Goal: Transaction & Acquisition: Purchase product/service

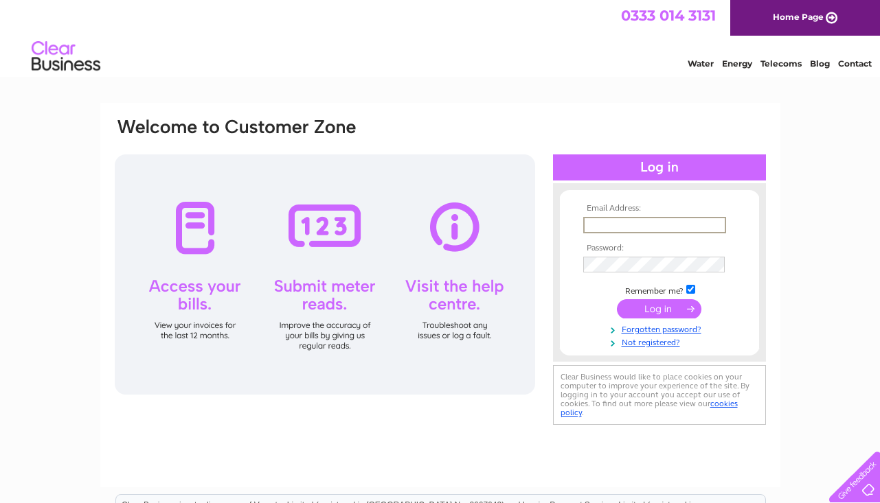
type input "[PERSON_NAME][EMAIL_ADDRESS][DOMAIN_NAME]"
click at [659, 308] on input "submit" at bounding box center [659, 307] width 84 height 19
click at [659, 308] on input "submit" at bounding box center [659, 308] width 84 height 19
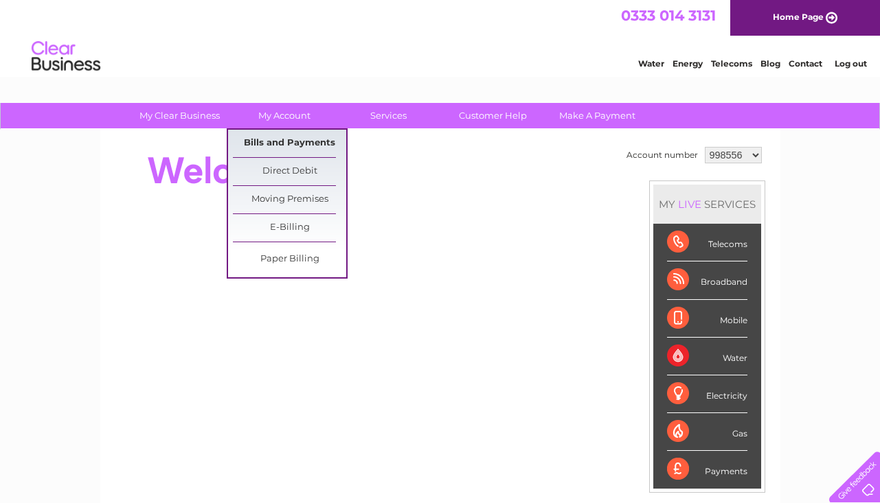
click at [303, 144] on link "Bills and Payments" at bounding box center [289, 143] width 113 height 27
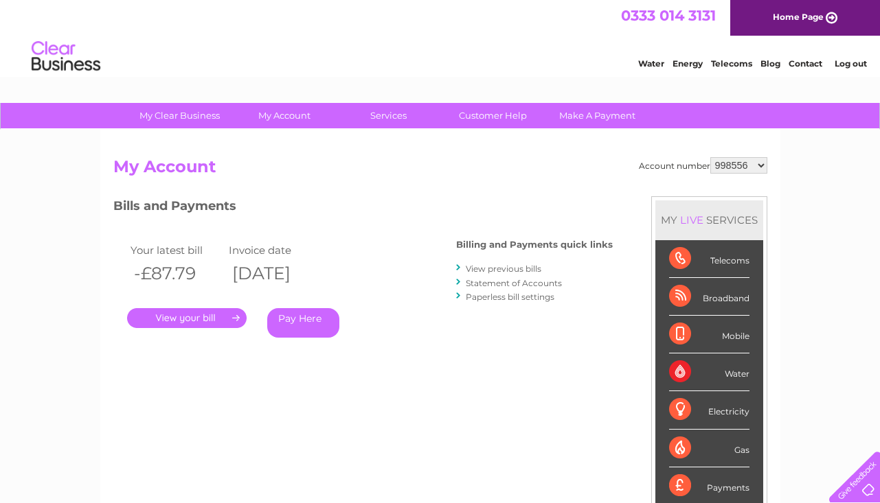
select select "1131363"
click at [538, 283] on link "Statement of Accounts" at bounding box center [514, 283] width 96 height 10
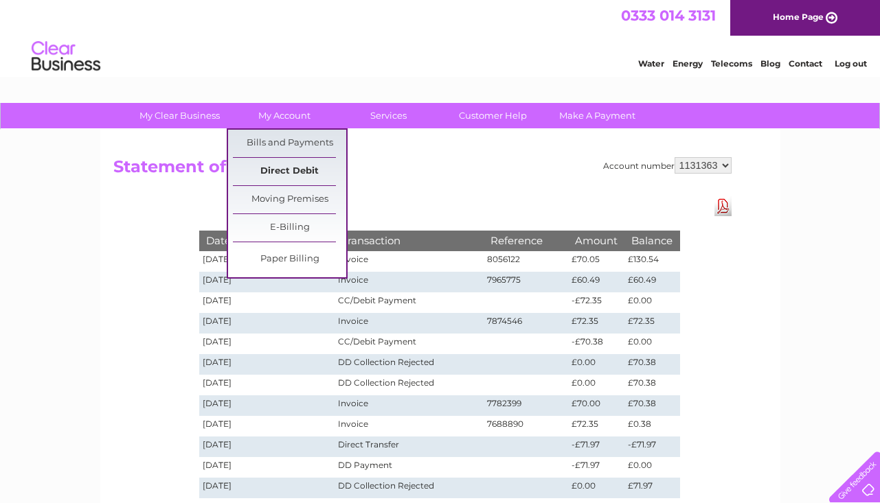
click at [287, 174] on link "Direct Debit" at bounding box center [289, 171] width 113 height 27
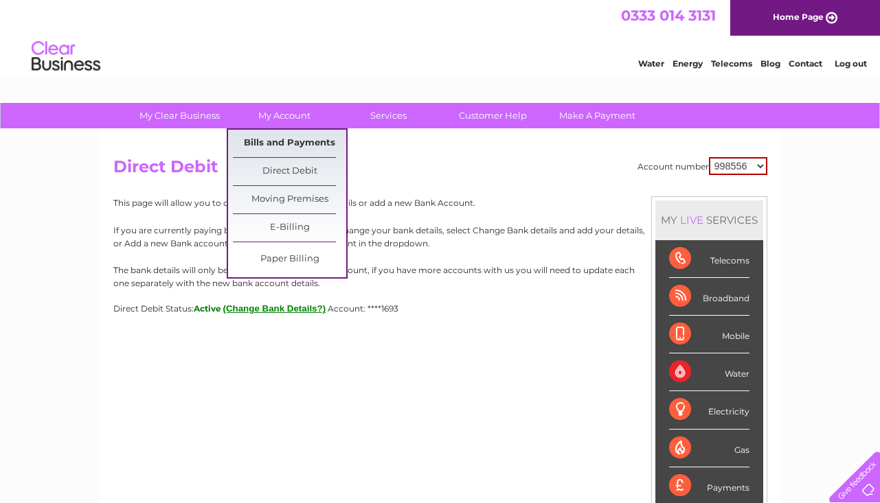
click at [293, 144] on link "Bills and Payments" at bounding box center [289, 143] width 113 height 27
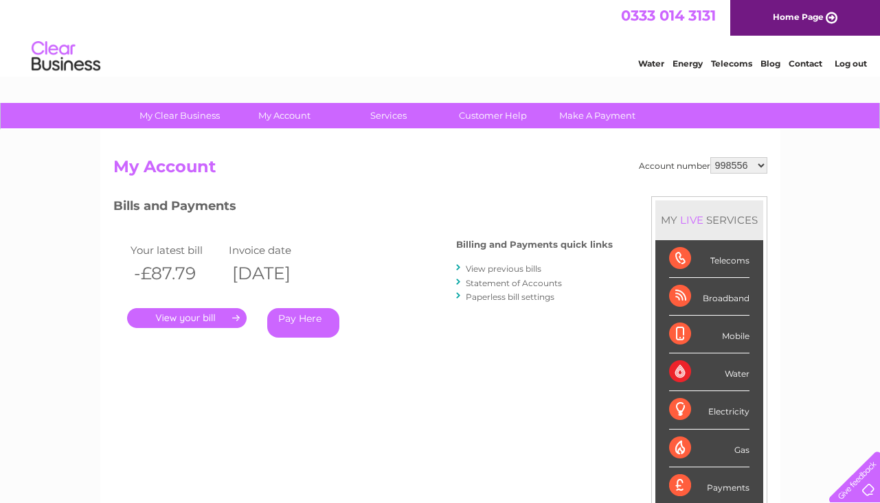
click at [205, 312] on link "." at bounding box center [186, 318] width 119 height 20
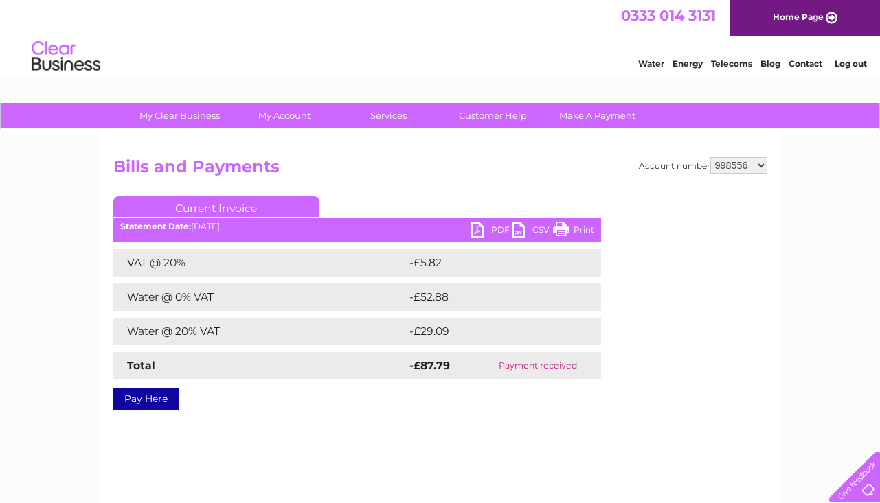
select select "1131363"
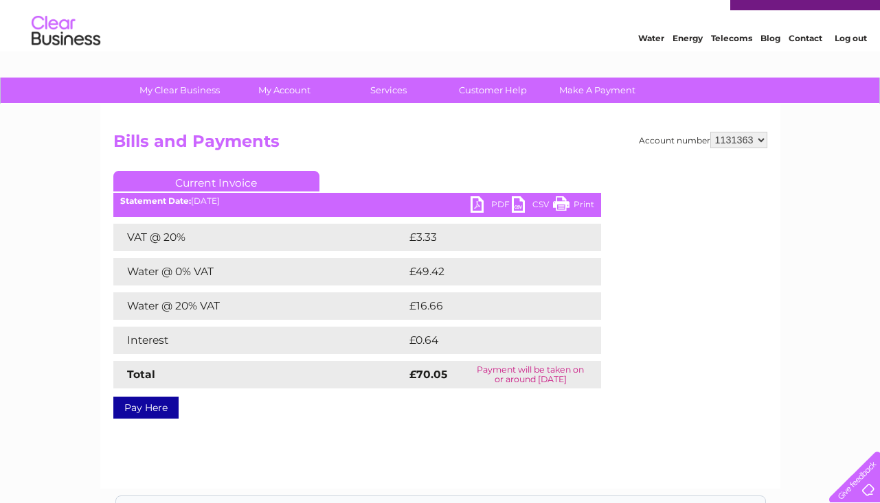
scroll to position [36, 0]
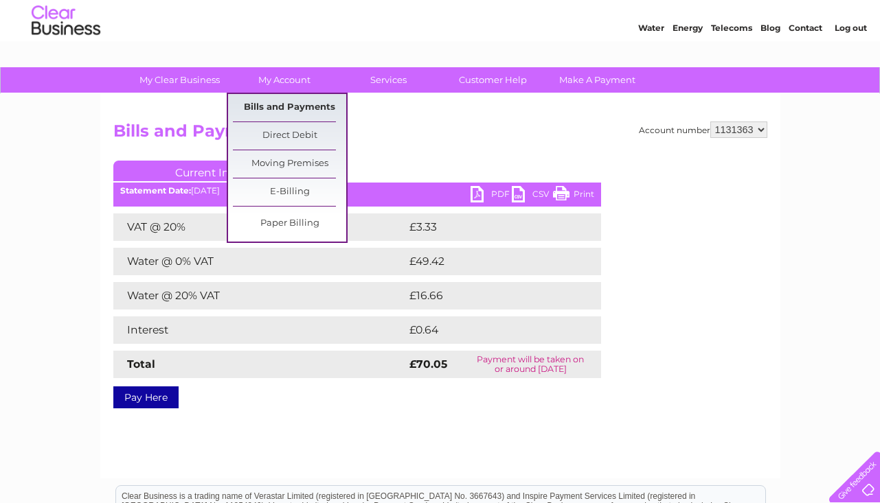
click at [286, 115] on link "Bills and Payments" at bounding box center [289, 107] width 113 height 27
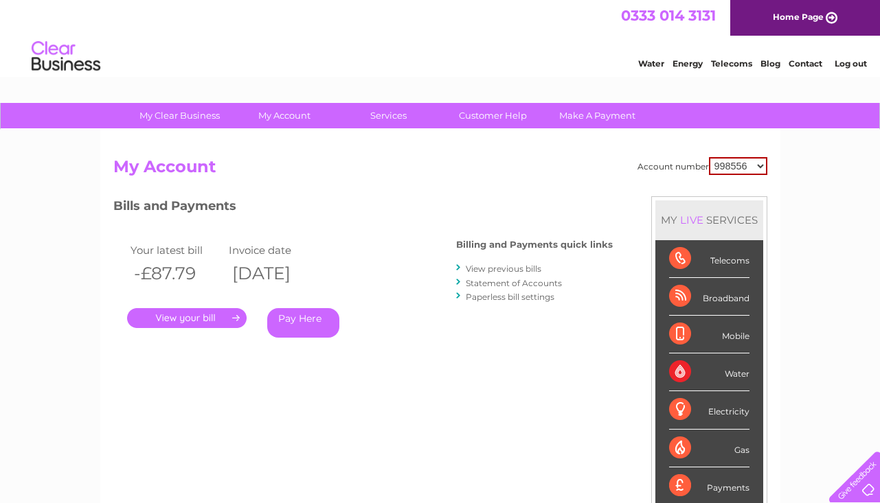
click at [521, 271] on link "View previous bills" at bounding box center [504, 269] width 76 height 10
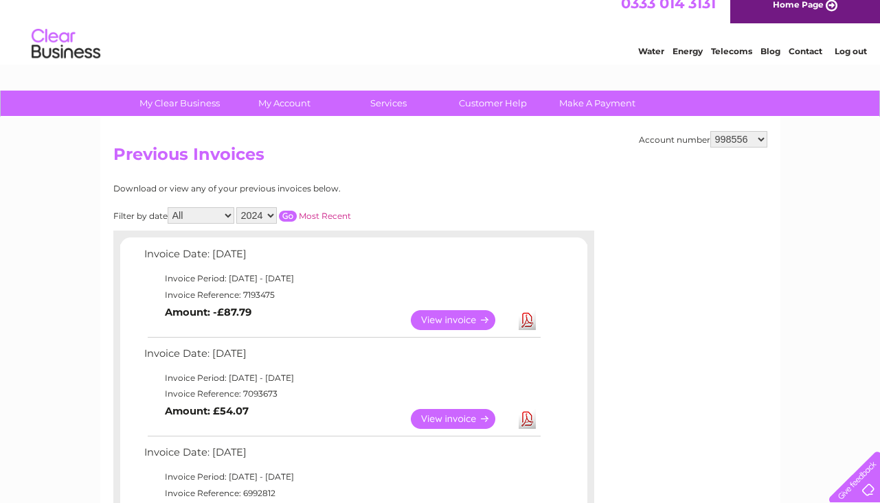
scroll to position [23, 0]
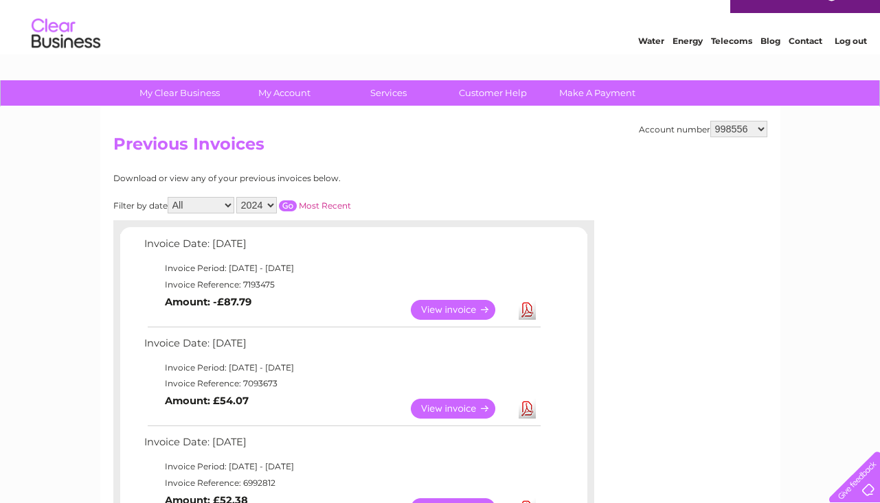
select select "1131363"
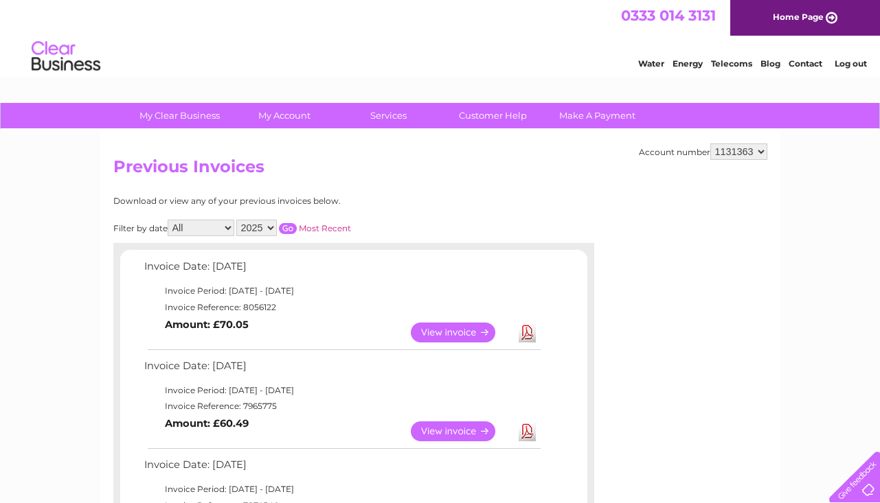
click at [468, 426] on link "View" at bounding box center [461, 432] width 101 height 20
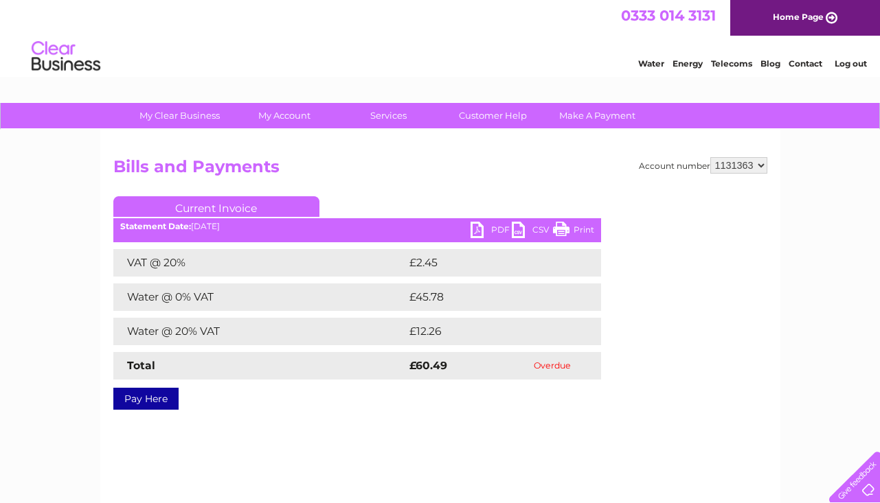
click at [150, 398] on link "Pay Here" at bounding box center [145, 399] width 65 height 22
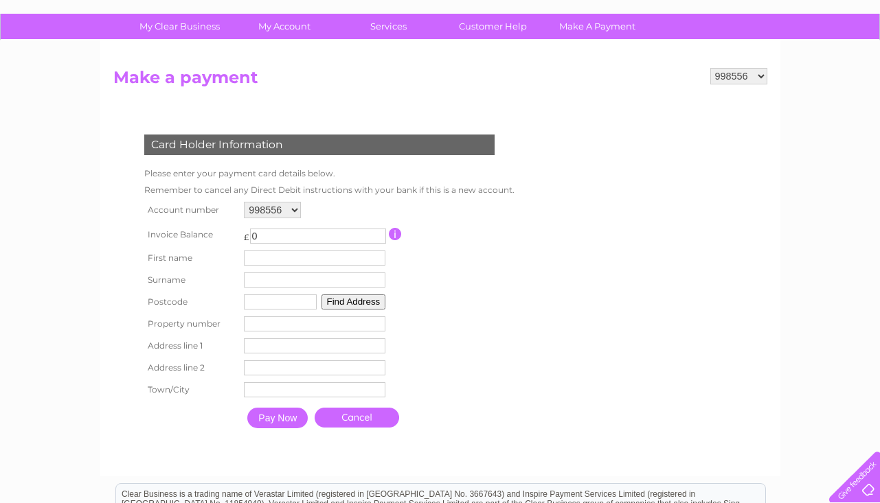
scroll to position [125, 0]
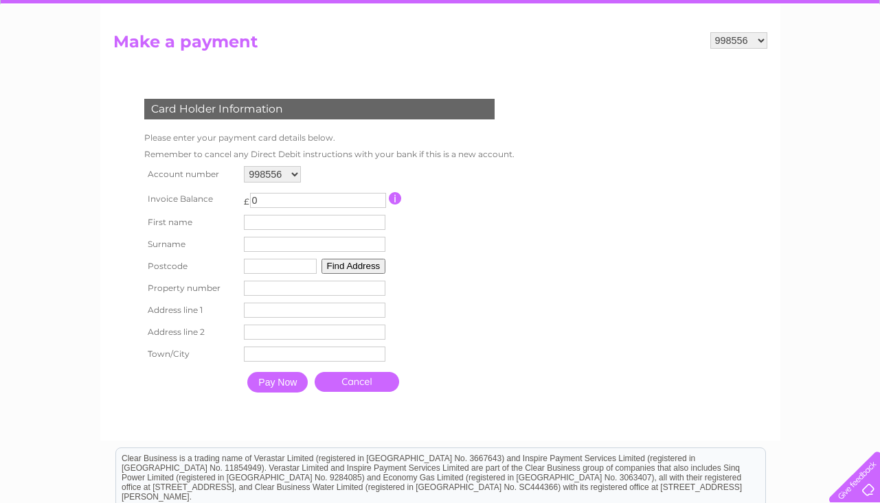
click at [314, 201] on input "0" at bounding box center [318, 200] width 136 height 15
select select "1131363"
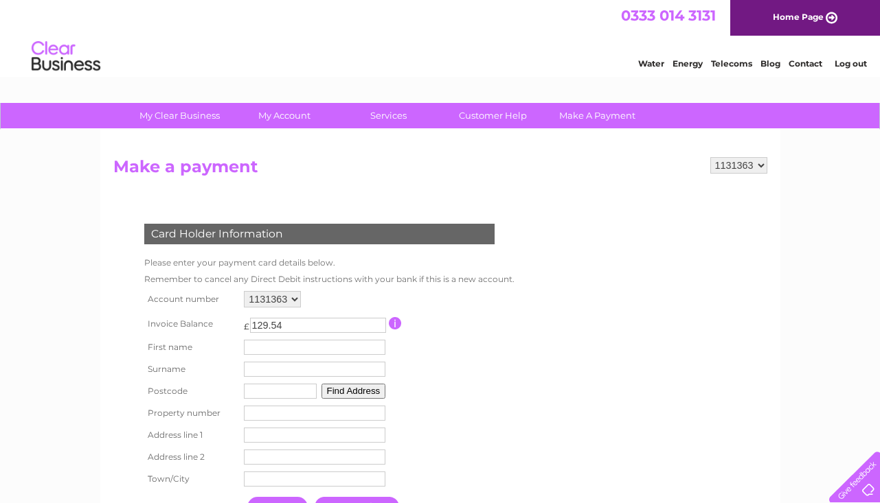
click at [383, 323] on input "129.54" at bounding box center [318, 325] width 136 height 15
click at [360, 325] on input "129.54" at bounding box center [318, 325] width 136 height 15
type input "1"
type input "60.49"
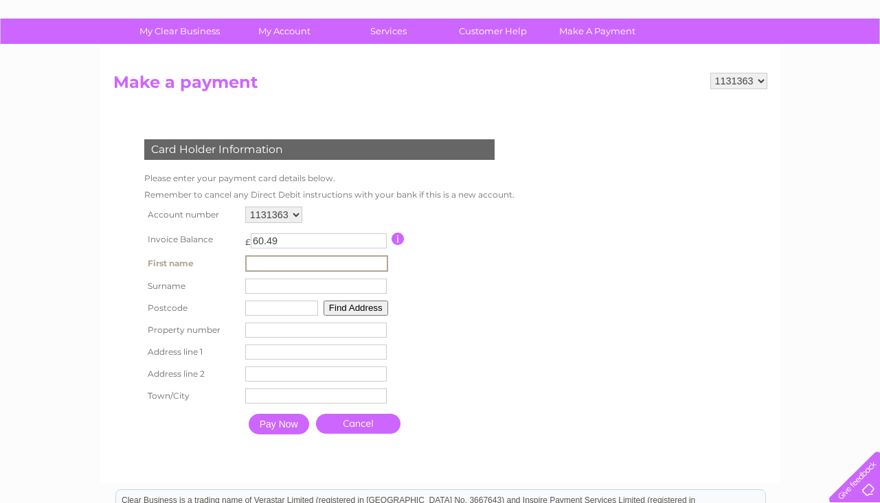
scroll to position [99, 0]
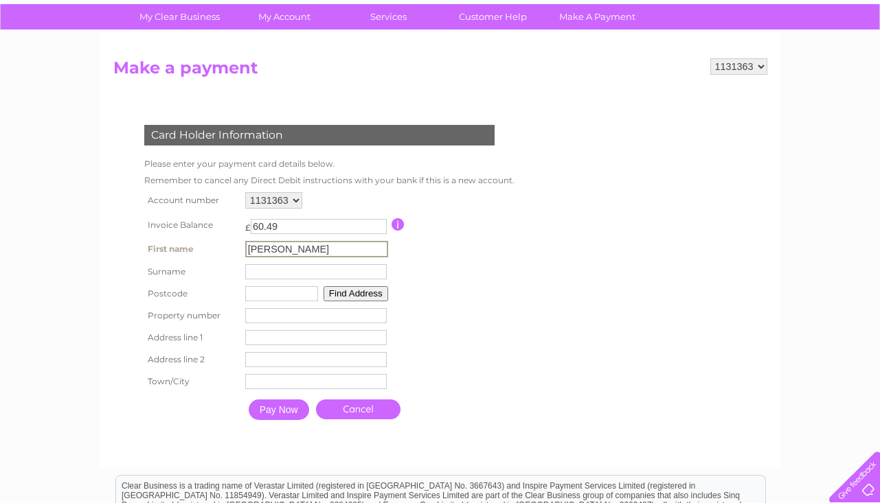
type input "Carol"
type input "Watson"
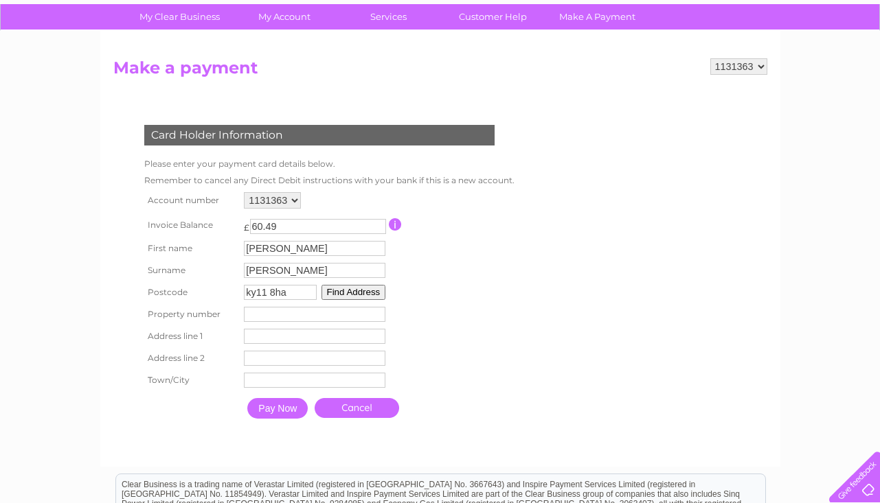
click at [362, 289] on button "Find Address" at bounding box center [353, 292] width 65 height 15
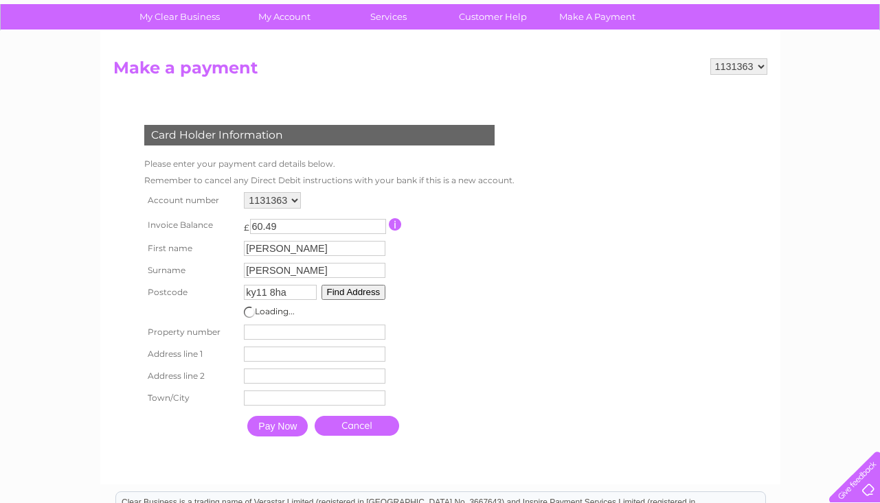
click at [341, 331] on input "number" at bounding box center [314, 332] width 141 height 15
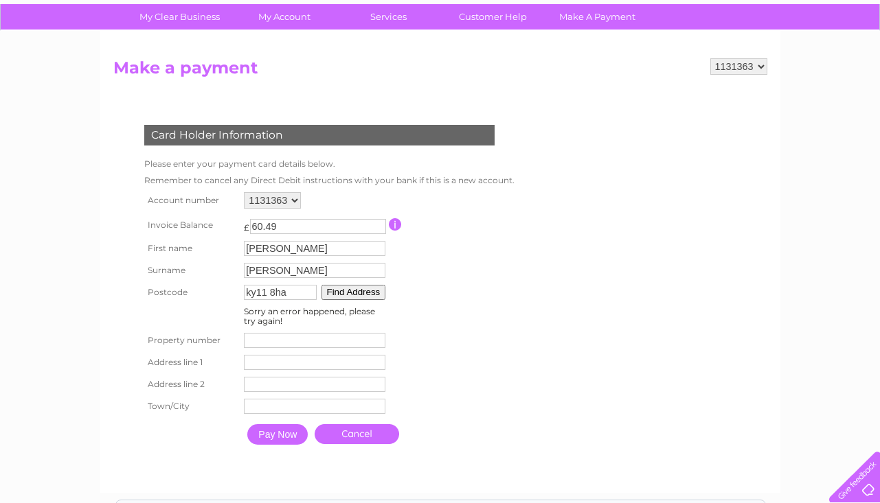
drag, startPoint x: 304, startPoint y: 290, endPoint x: 166, endPoint y: 301, distance: 137.8
click at [166, 301] on tr "Postcode ky11 8ha Find Address" at bounding box center [326, 293] width 371 height 22
type input "k"
type input "KY11 8HA"
click at [372, 290] on button "Find Address" at bounding box center [353, 292] width 65 height 15
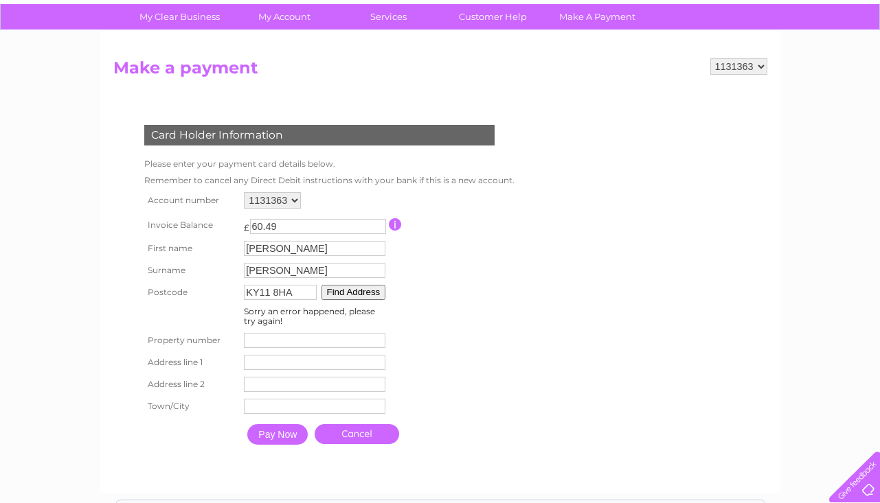
click at [371, 340] on input "number" at bounding box center [314, 340] width 141 height 15
type input "34"
type input "DOVER DRIVE"
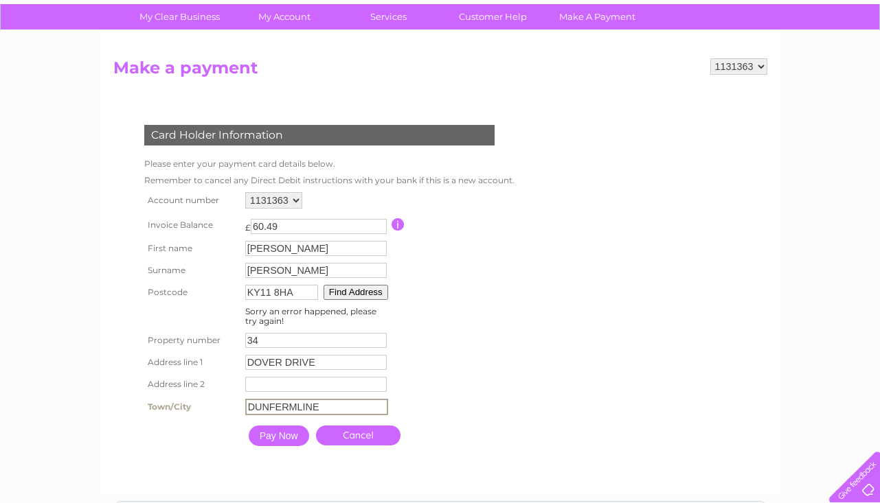
type input "DUNFERMLINE"
click at [443, 391] on table "Account number 998556 1131363 Invoice Balance £ 60.49 First name Carol 34" at bounding box center [326, 320] width 371 height 263
click at [293, 435] on input "Pay Now" at bounding box center [277, 434] width 60 height 21
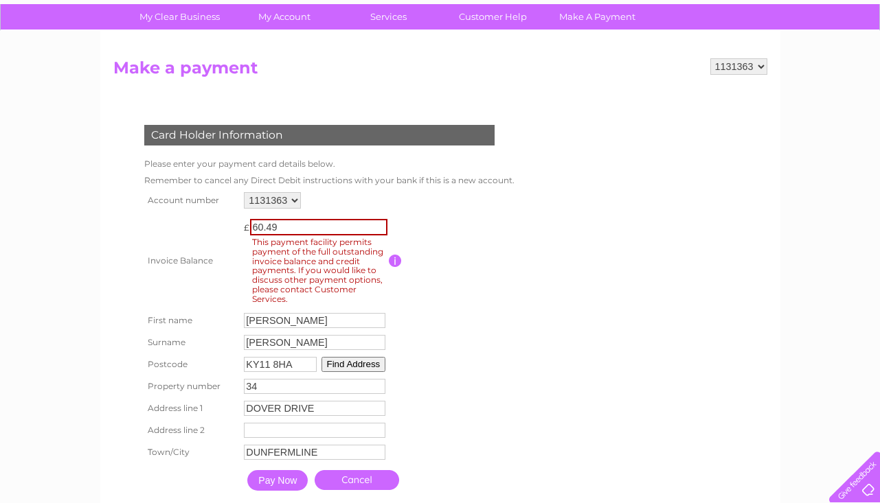
click at [289, 479] on input "Pay Now" at bounding box center [277, 480] width 60 height 21
click at [383, 228] on input "59.54" at bounding box center [318, 227] width 137 height 16
type input "5"
click at [330, 319] on input "Carol" at bounding box center [316, 321] width 143 height 16
click at [307, 236] on span "This payment facility permits payment of the full outstanding invoice balance a…" at bounding box center [320, 271] width 141 height 71
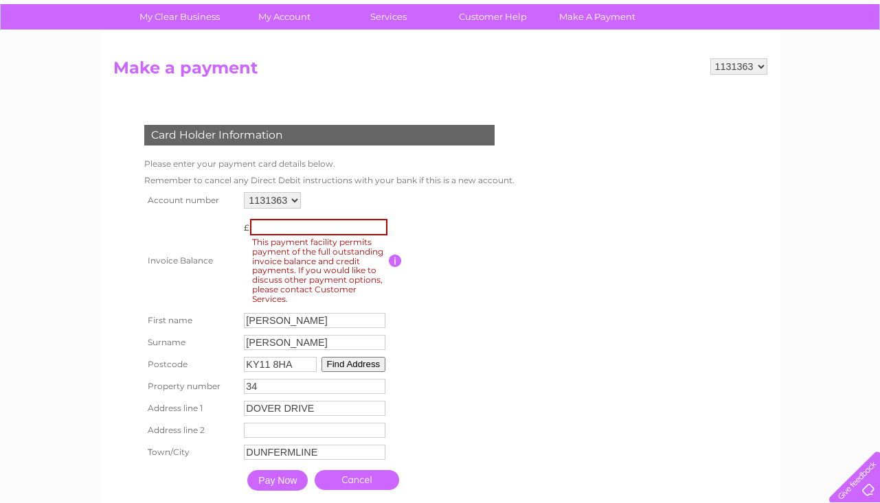
click at [306, 228] on input "number" at bounding box center [318, 227] width 137 height 16
select select "998556"
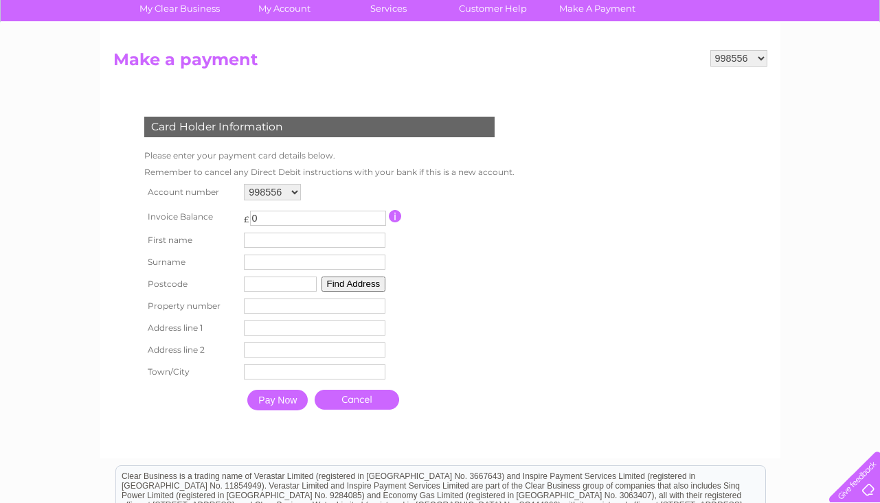
scroll to position [108, 0]
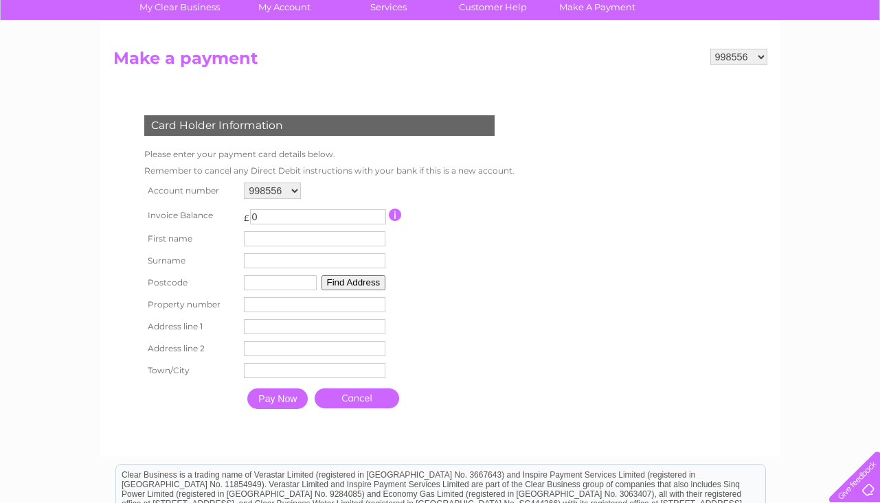
select select "1131363"
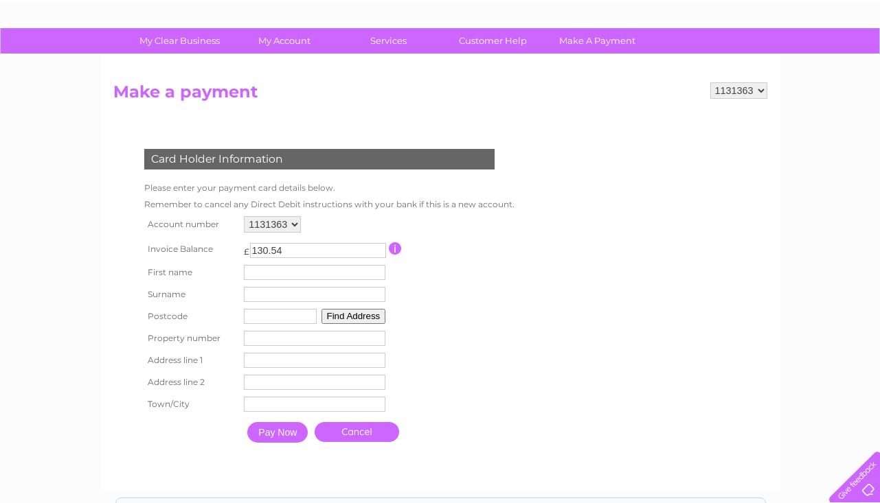
scroll to position [73, 0]
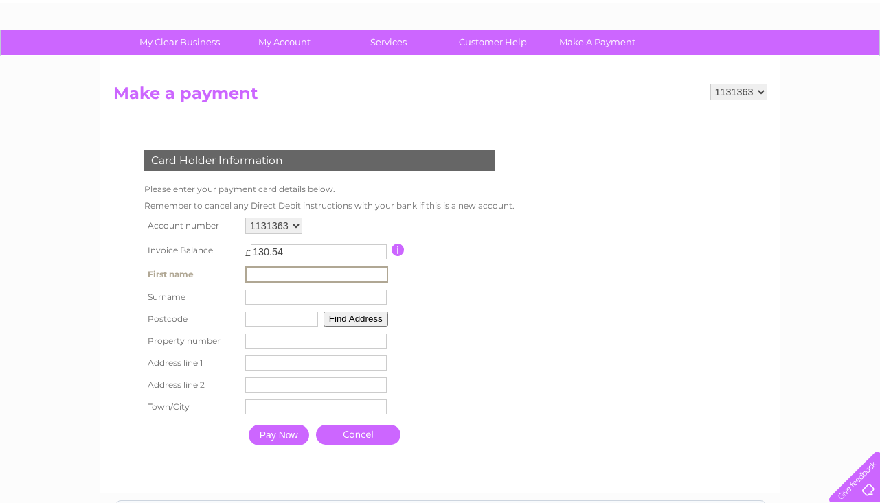
type input "[PERSON_NAME]"
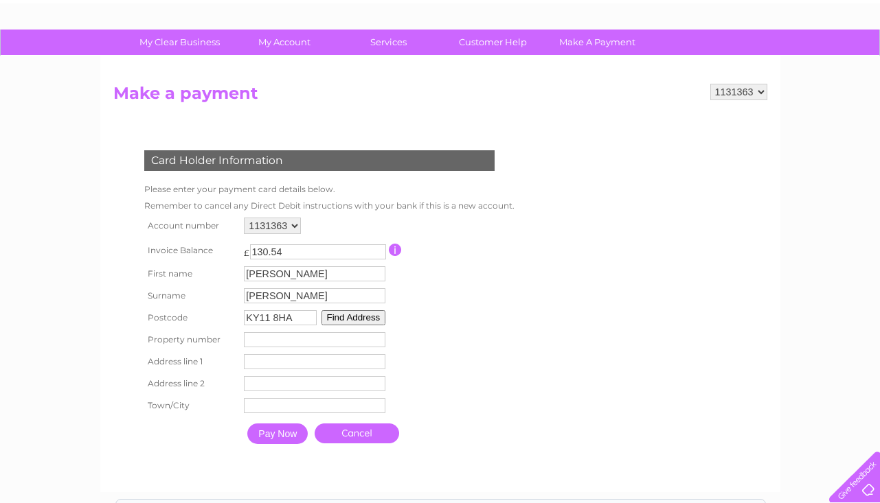
type input "KY11 8HA"
click at [348, 323] on button "Find Address" at bounding box center [353, 317] width 65 height 15
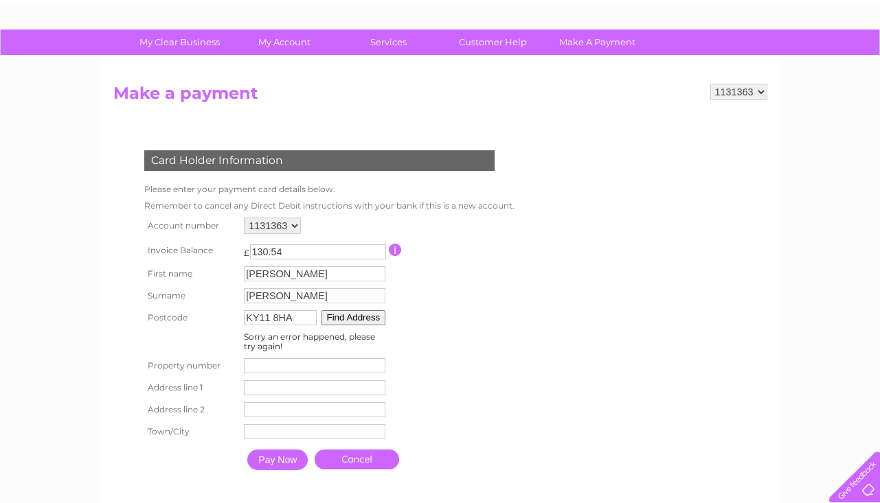
click at [327, 369] on input "number" at bounding box center [314, 365] width 141 height 15
type input "34"
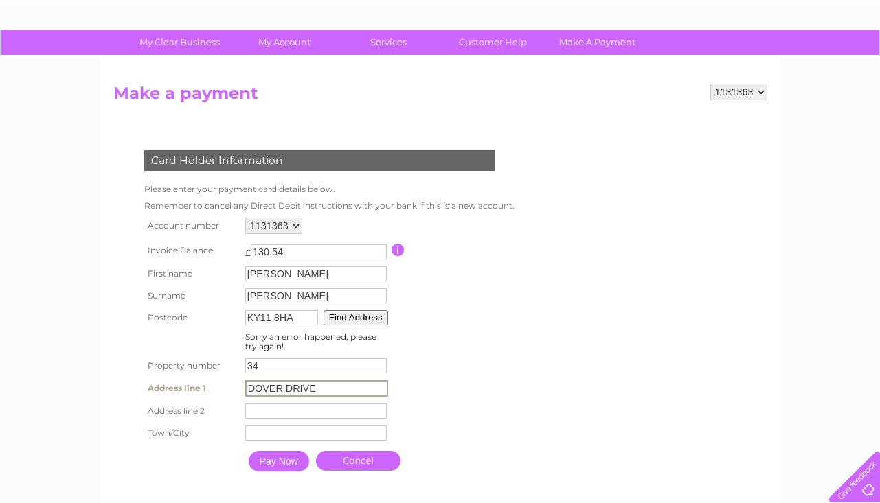
type input "DOVER DRIVE"
type input "Dunfermline"
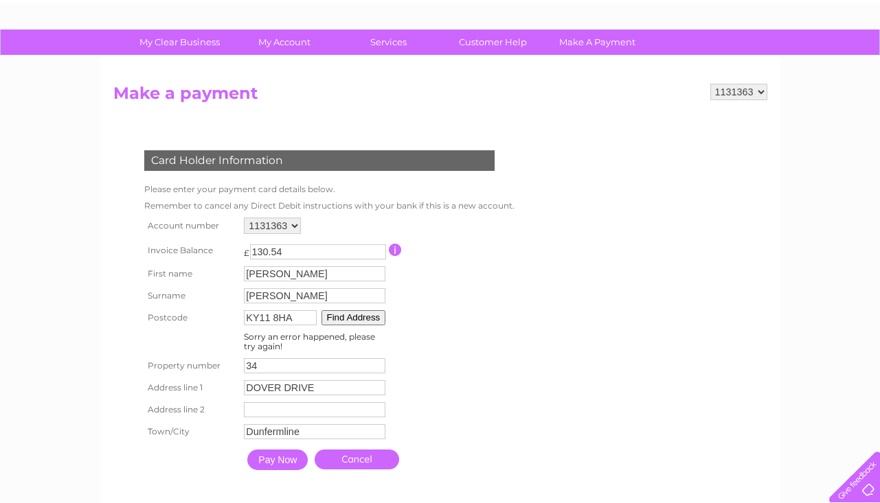
click at [289, 461] on input "Pay Now" at bounding box center [277, 460] width 60 height 21
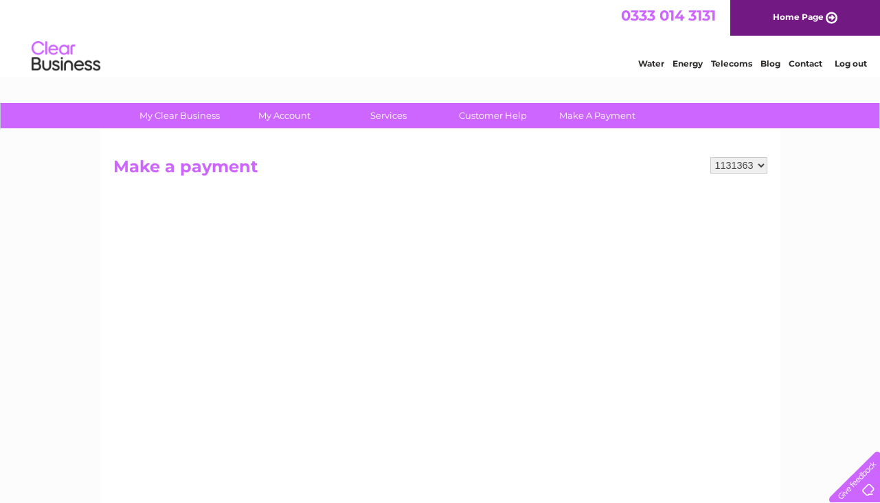
scroll to position [0, 0]
